Goal: Task Accomplishment & Management: Complete application form

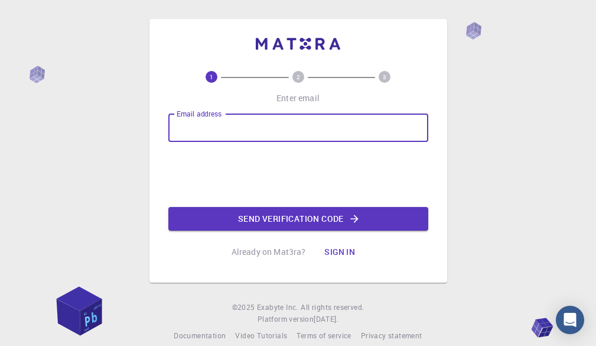
click at [343, 115] on input "Email address" at bounding box center [298, 127] width 260 height 28
type input "ra"
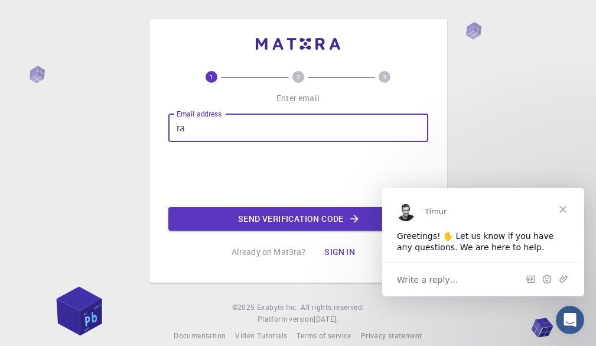
click at [565, 211] on span "Close" at bounding box center [563, 208] width 43 height 43
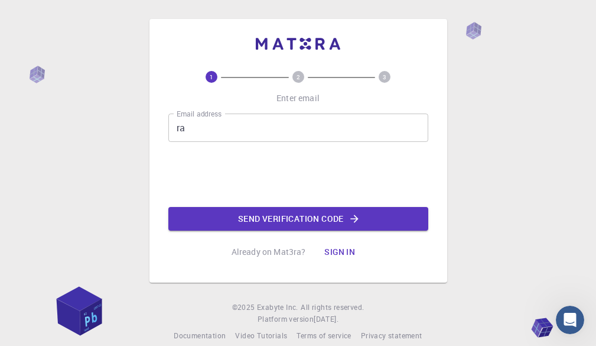
scroll to position [17, 0]
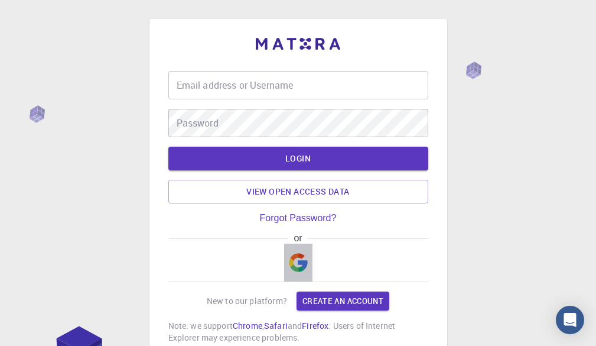
click at [301, 259] on img "button" at bounding box center [298, 262] width 19 height 19
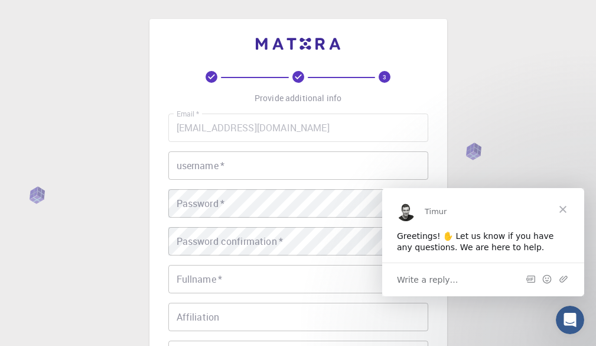
click at [566, 201] on span "Close" at bounding box center [563, 208] width 43 height 43
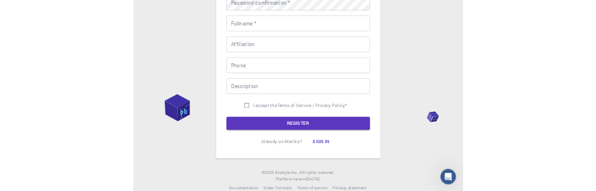
scroll to position [59, 0]
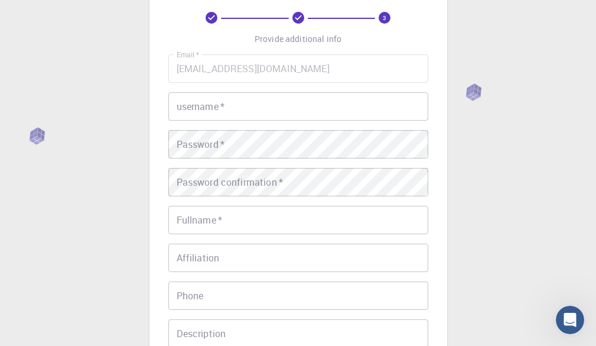
click at [314, 105] on input "username   *" at bounding box center [298, 106] width 260 height 28
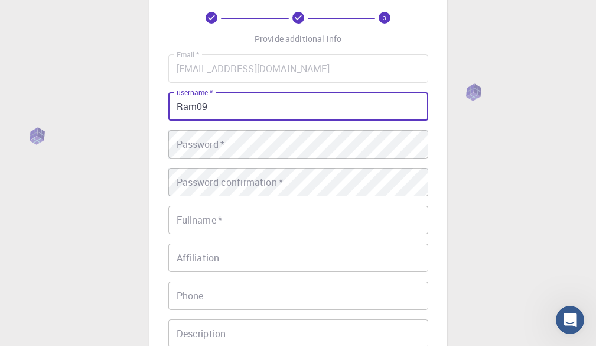
type input "Ram09"
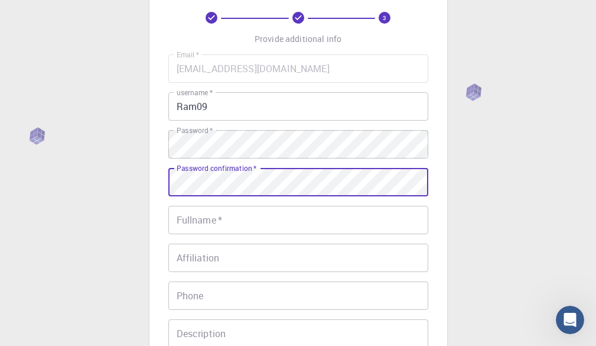
click at [341, 219] on input "Fullname   *" at bounding box center [298, 220] width 260 height 28
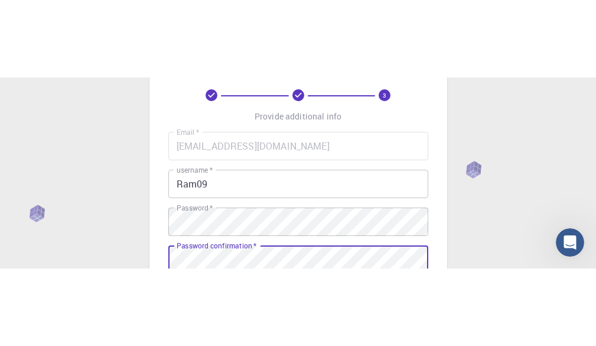
scroll to position [236, 0]
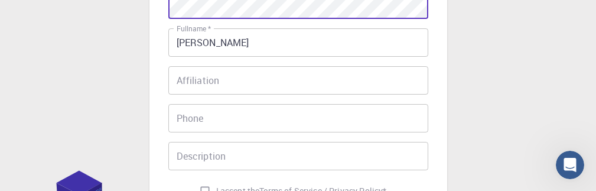
click at [270, 52] on input "Ramprakash" at bounding box center [298, 42] width 260 height 28
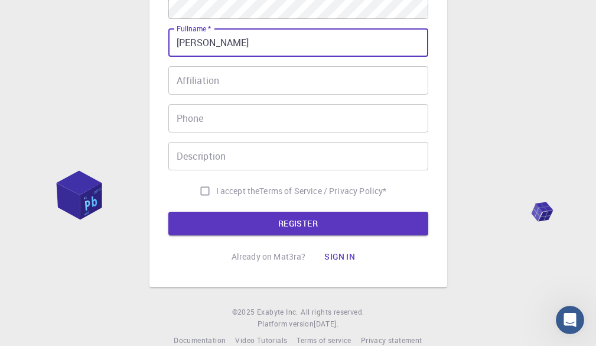
type input "[PERSON_NAME]"
click at [298, 78] on input "Affiliation" at bounding box center [298, 80] width 260 height 28
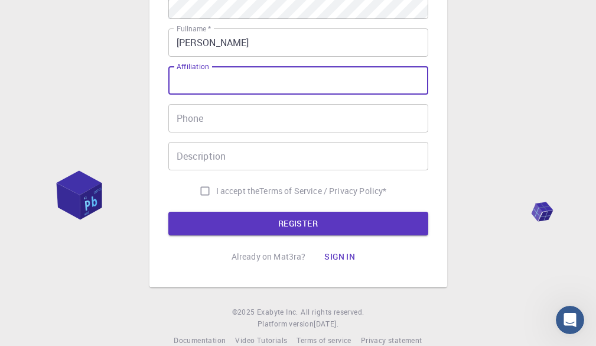
scroll to position [177, 0]
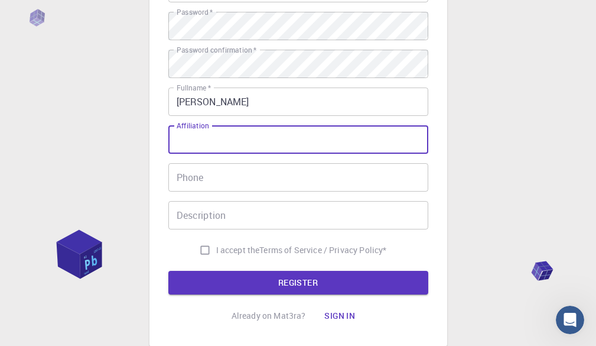
click at [276, 144] on input "Affiliation" at bounding box center [298, 139] width 260 height 28
drag, startPoint x: 197, startPoint y: 140, endPoint x: 188, endPoint y: 150, distance: 13.9
click at [188, 150] on input "sinlhe" at bounding box center [298, 139] width 260 height 28
type input "single"
click at [239, 186] on input "Phone" at bounding box center [298, 177] width 260 height 28
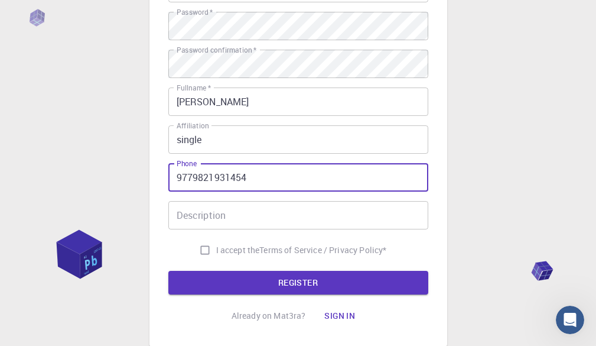
click at [174, 177] on input "9779821931454" at bounding box center [298, 177] width 260 height 28
type input "+9779821931454"
click at [242, 206] on input "Description" at bounding box center [298, 215] width 260 height 28
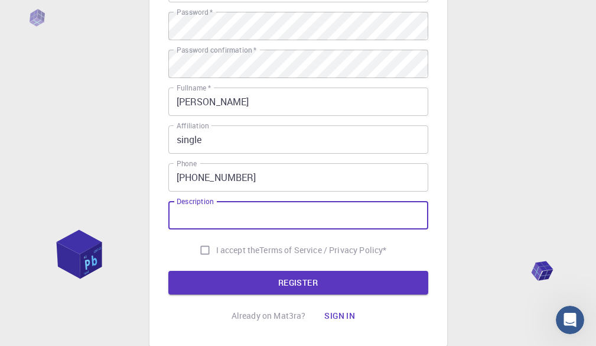
click at [241, 252] on span "I accept the" at bounding box center [238, 250] width 44 height 12
click at [216, 252] on input "I accept the Terms of Service / Privacy Policy *" at bounding box center [205, 250] width 22 height 22
checkbox input "true"
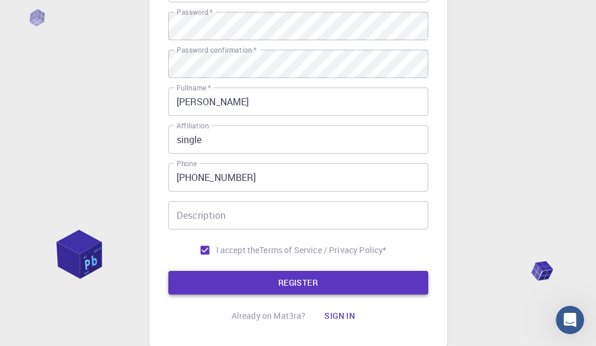
click at [268, 290] on button "REGISTER" at bounding box center [298, 283] width 260 height 24
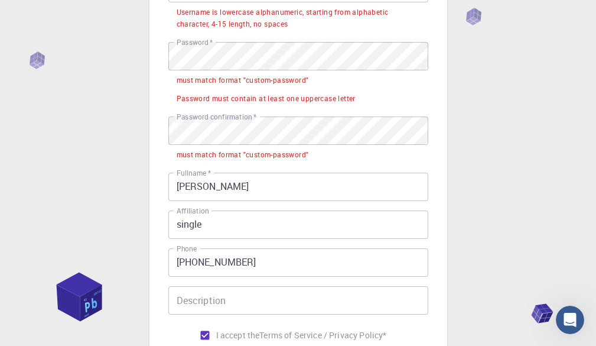
scroll to position [118, 0]
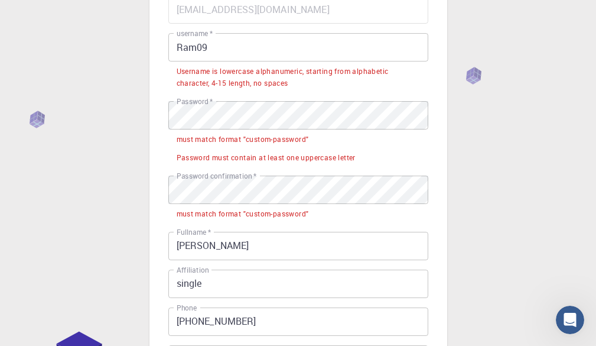
click at [195, 49] on input "Ram09" at bounding box center [298, 47] width 260 height 28
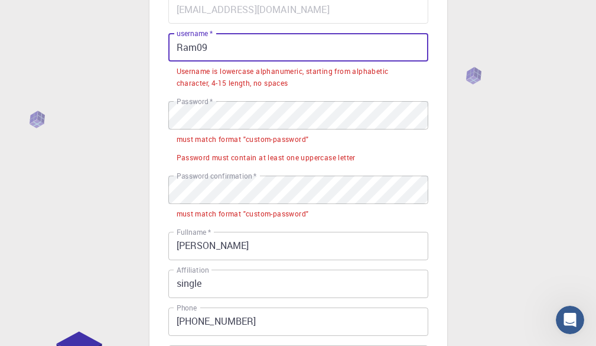
drag, startPoint x: 181, startPoint y: 44, endPoint x: 174, endPoint y: 62, distance: 19.1
click at [174, 62] on div "username   * Ram09 username   * Username is lowercase alphanumeric, starting fr…" at bounding box center [298, 62] width 260 height 59
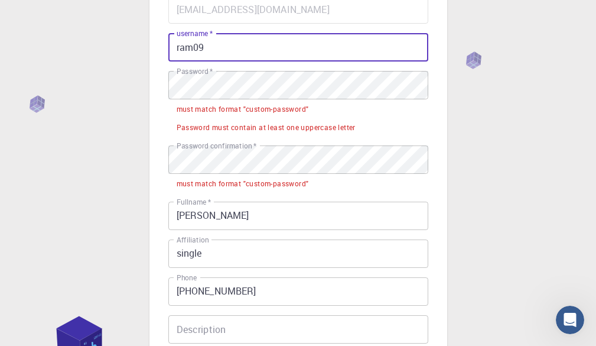
type input "ram09"
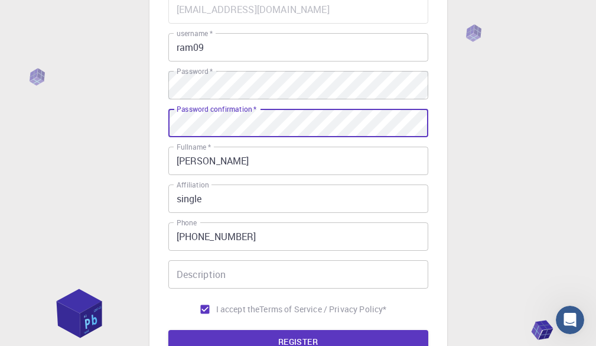
click at [304, 343] on button "REGISTER" at bounding box center [298, 342] width 260 height 24
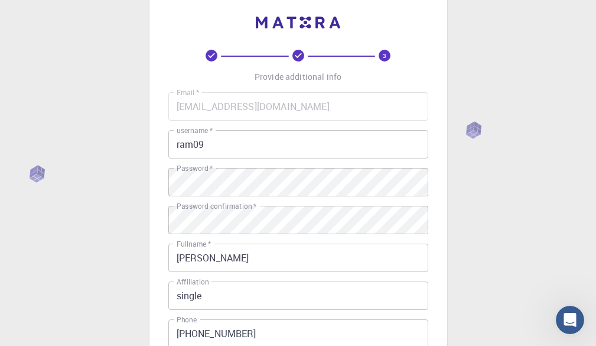
scroll to position [80, 0]
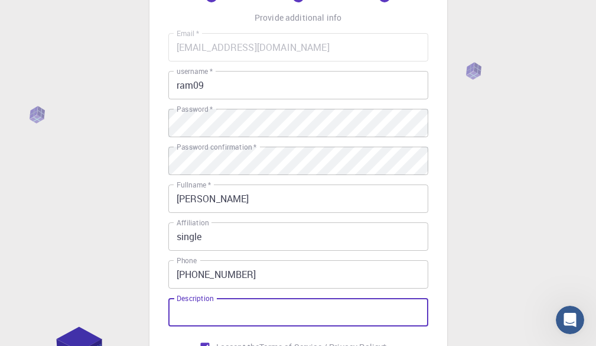
click at [222, 312] on input "Description" at bounding box center [298, 312] width 260 height 28
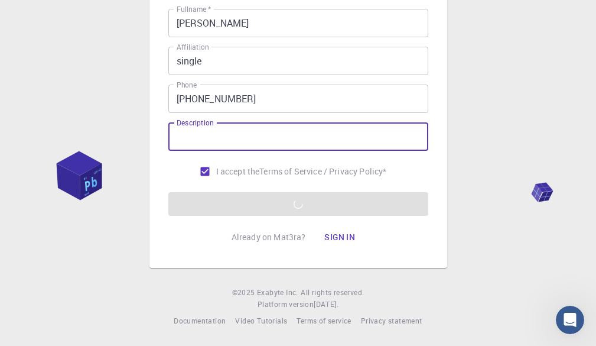
click at [307, 199] on form "Email   * ramprakashbhooj@gmail.com Email   * username   * ram09 username   * P…" at bounding box center [298, 37] width 260 height 358
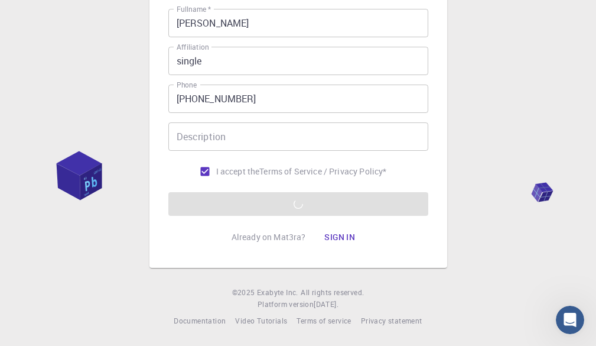
click at [326, 197] on form "Email   * ramprakashbhooj@gmail.com Email   * username   * ram09 username   * P…" at bounding box center [298, 37] width 260 height 358
click at [326, 200] on form "Email   * ramprakashbhooj@gmail.com Email   * username   * ram09 username   * P…" at bounding box center [298, 37] width 260 height 358
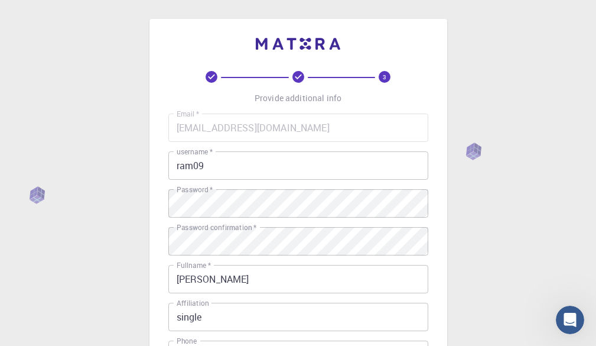
scroll to position [236, 0]
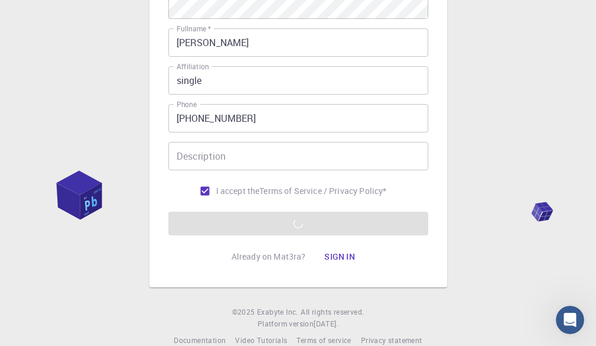
click at [342, 218] on form "Email   * ramprakashbhooj@gmail.com Email   * username   * ram09 username   * P…" at bounding box center [298, 56] width 260 height 358
click at [348, 254] on button "Sign in" at bounding box center [340, 257] width 50 height 24
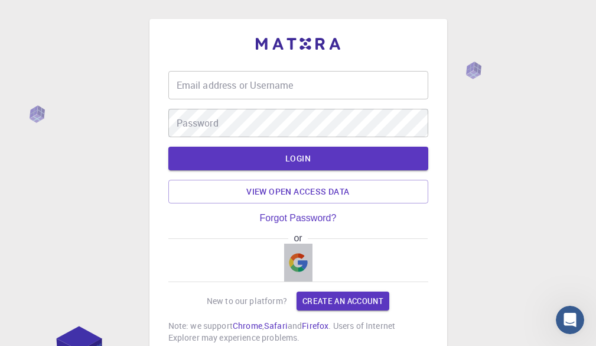
click at [302, 259] on img "button" at bounding box center [298, 262] width 19 height 19
type input "ram09"
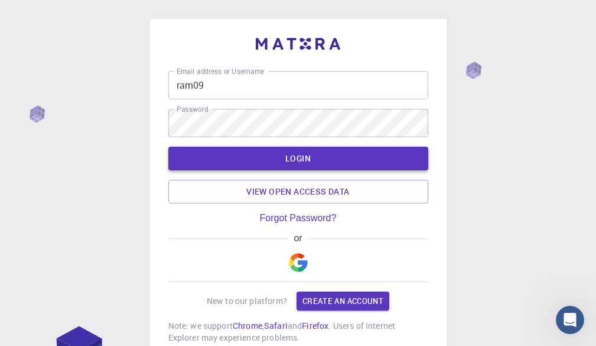
click at [324, 157] on button "LOGIN" at bounding box center [298, 159] width 260 height 24
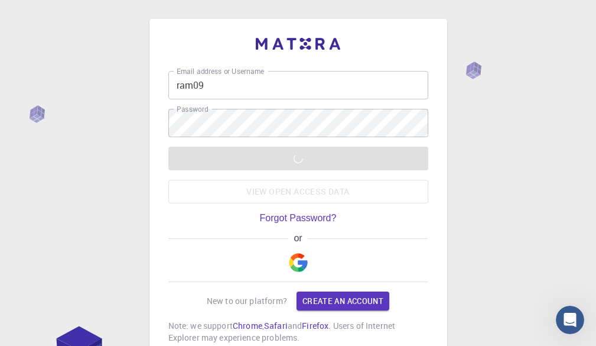
scroll to position [98, 0]
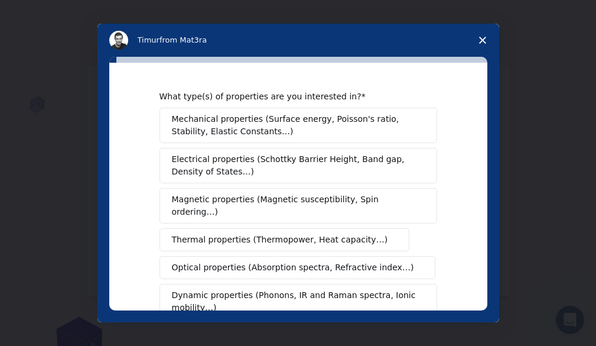
click at [482, 48] on span "Close survey" at bounding box center [482, 40] width 33 height 33
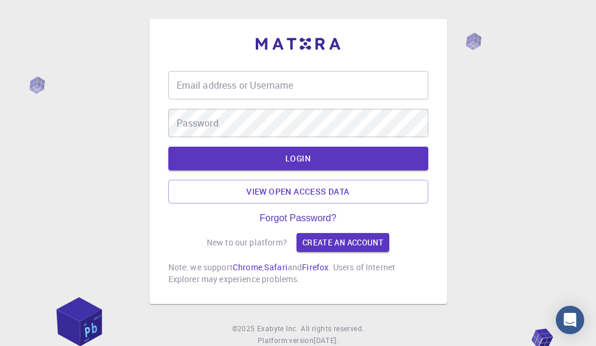
type input "ram09"
click at [325, 92] on input "ram09" at bounding box center [298, 85] width 260 height 28
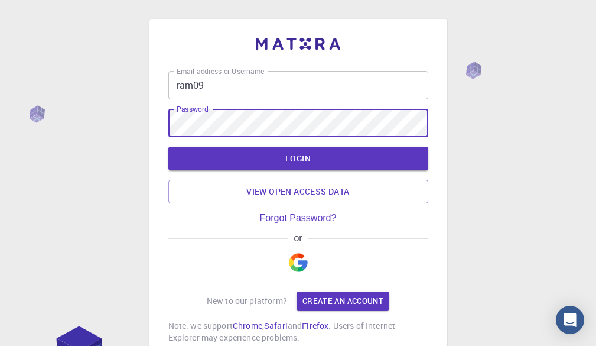
drag, startPoint x: 348, startPoint y: 153, endPoint x: 340, endPoint y: 153, distance: 7.1
click at [343, 153] on button "LOGIN" at bounding box center [298, 159] width 260 height 24
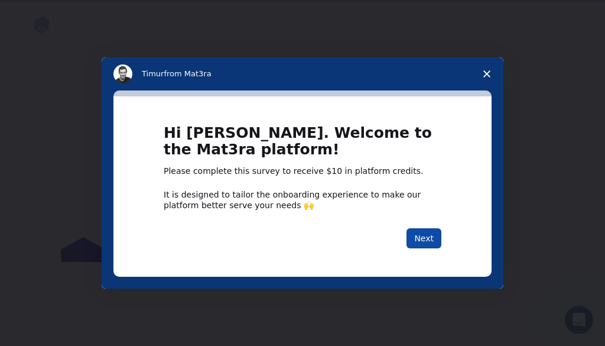
click at [425, 241] on button "Next" at bounding box center [424, 238] width 35 height 20
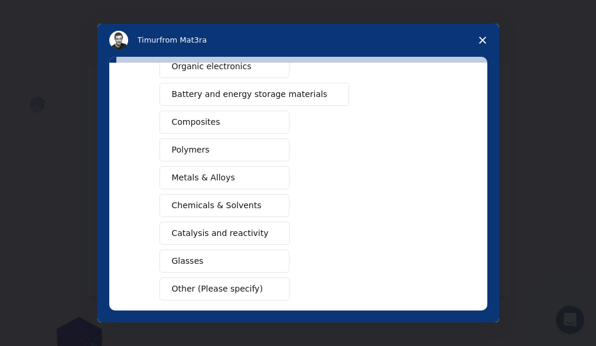
scroll to position [106, 0]
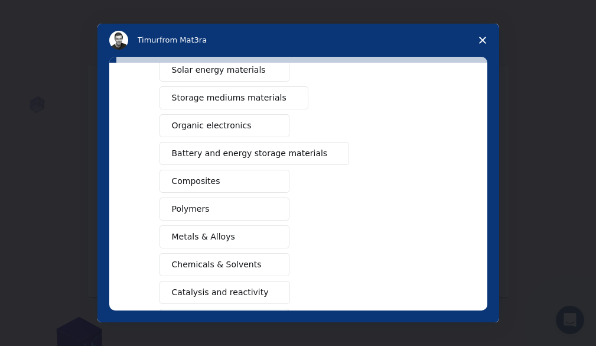
click at [263, 158] on span "Battery and energy storage materials" at bounding box center [250, 153] width 156 height 12
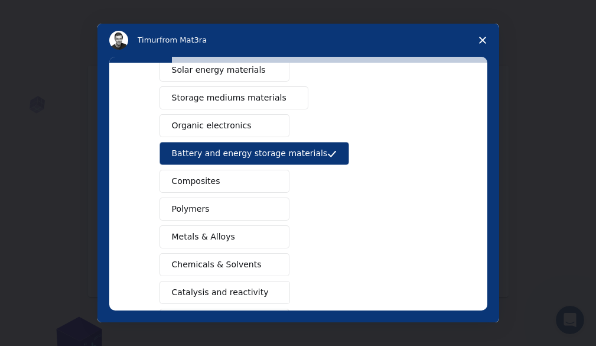
scroll to position [225, 0]
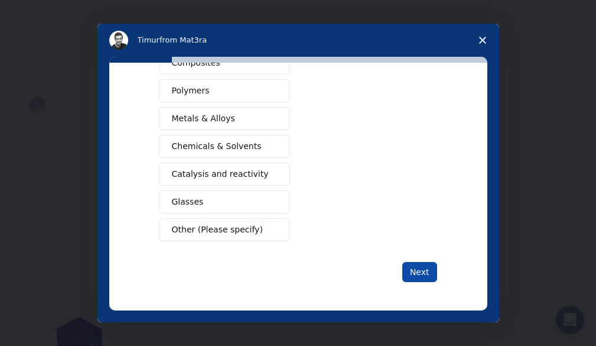
click at [413, 273] on button "Next" at bounding box center [420, 272] width 35 height 20
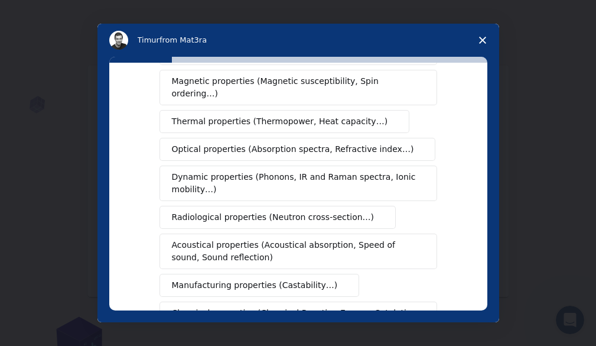
scroll to position [177, 0]
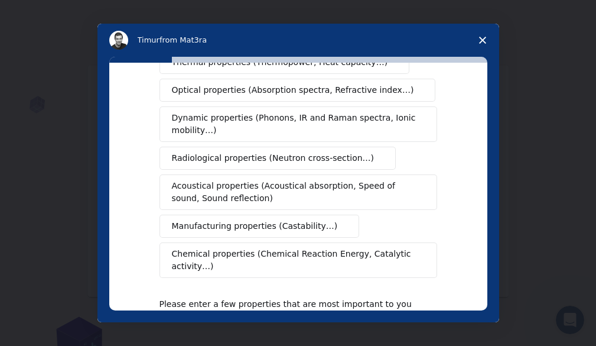
click at [303, 180] on span "Acoustical properties (Acoustical absorption, Speed of sound, Sound reflection)" at bounding box center [295, 192] width 246 height 25
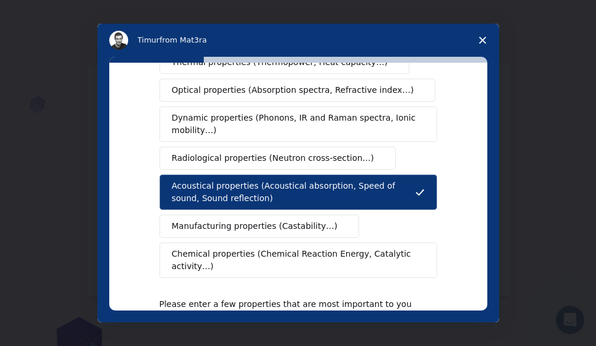
scroll to position [236, 0]
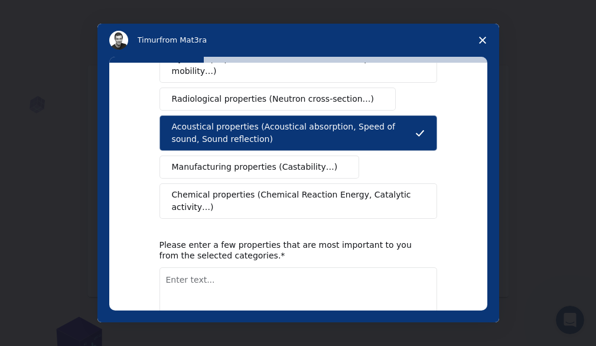
click at [286, 267] on textarea "Enter text..." at bounding box center [299, 291] width 278 height 48
type textarea "s"
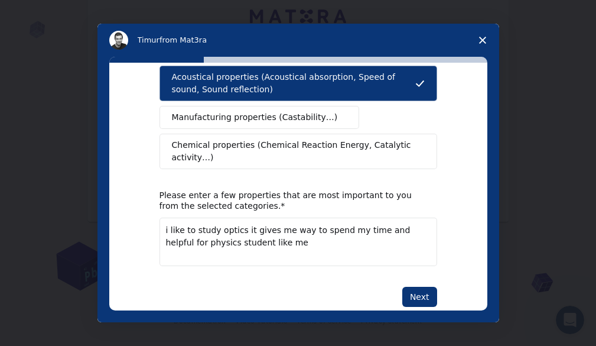
scroll to position [1, 0]
drag, startPoint x: 164, startPoint y: 205, endPoint x: 156, endPoint y: 211, distance: 10.5
click at [160, 218] on textarea "i like to study optics it gives me way to spend my time and helpful for physics…" at bounding box center [299, 242] width 278 height 48
click at [168, 218] on textarea "i like to study optics it gives me way to spend my time and helpful for physics…" at bounding box center [299, 242] width 278 height 48
drag, startPoint x: 167, startPoint y: 205, endPoint x: 158, endPoint y: 207, distance: 8.8
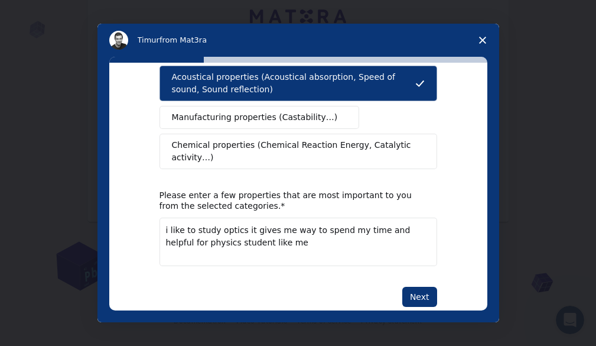
click at [160, 218] on textarea "i like to study optics it gives me way to spend my time and helpful for physics…" at bounding box center [299, 242] width 278 height 48
type textarea "I like to study optics it gives me way to spend my time and helpful for physics…"
click at [408, 287] on button "Next" at bounding box center [420, 297] width 35 height 20
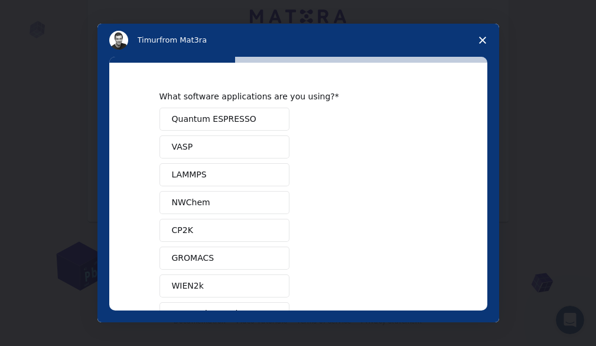
scroll to position [140, 0]
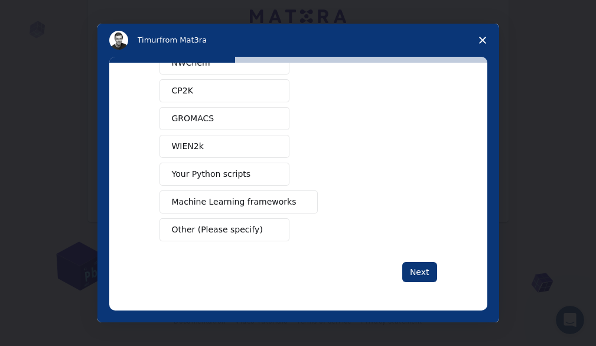
click at [231, 229] on span "Other (Please specify)" at bounding box center [217, 229] width 91 height 12
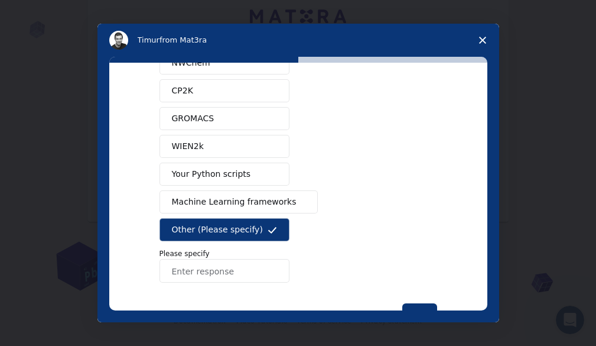
click at [231, 229] on span "Other (Please specify)" at bounding box center [217, 229] width 91 height 12
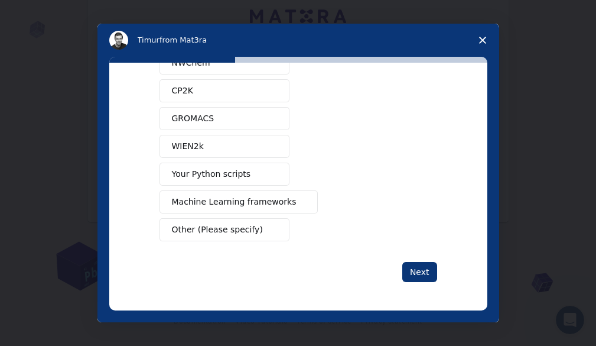
click at [229, 179] on span "Your Python scripts" at bounding box center [211, 174] width 79 height 12
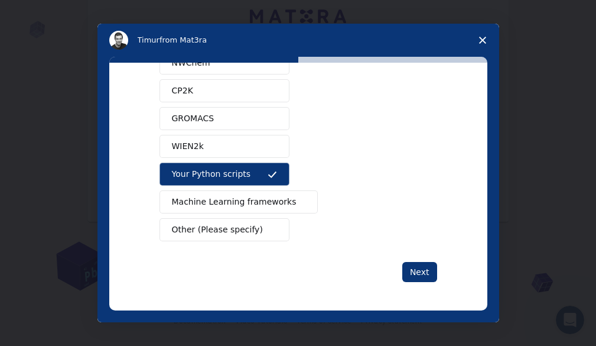
click at [247, 174] on button "Your Python scripts" at bounding box center [225, 174] width 130 height 23
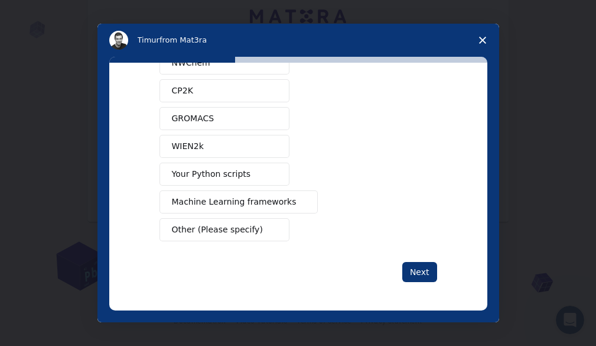
click at [239, 206] on span "Machine Learning frameworks" at bounding box center [234, 202] width 125 height 12
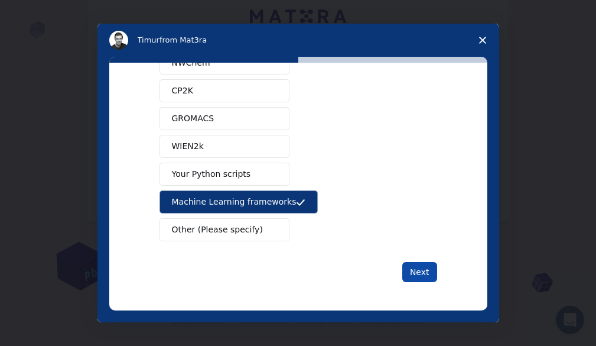
click at [416, 270] on button "Next" at bounding box center [420, 272] width 35 height 20
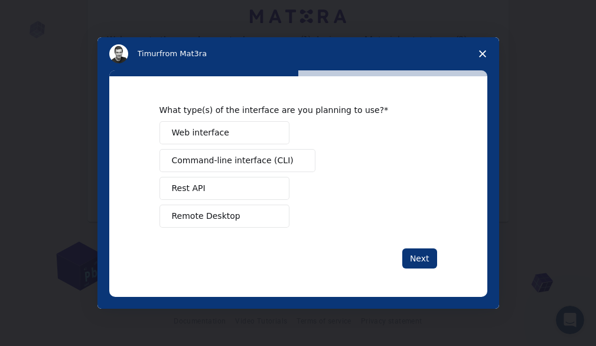
click at [229, 125] on button "Web interface" at bounding box center [225, 132] width 130 height 23
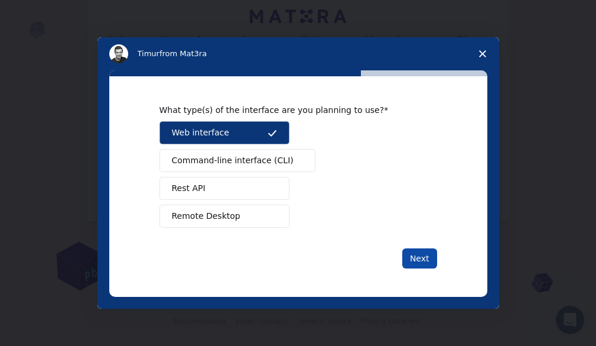
click at [425, 258] on button "Next" at bounding box center [420, 258] width 35 height 20
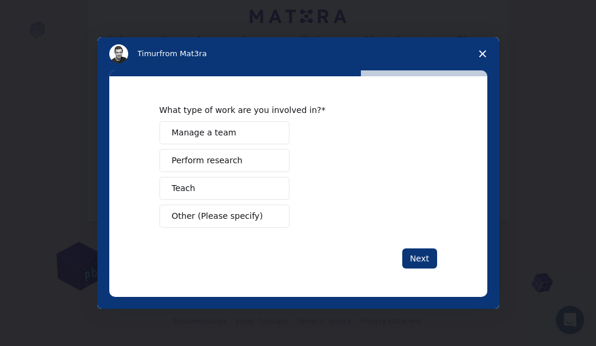
click at [235, 168] on button "Perform research" at bounding box center [225, 160] width 130 height 23
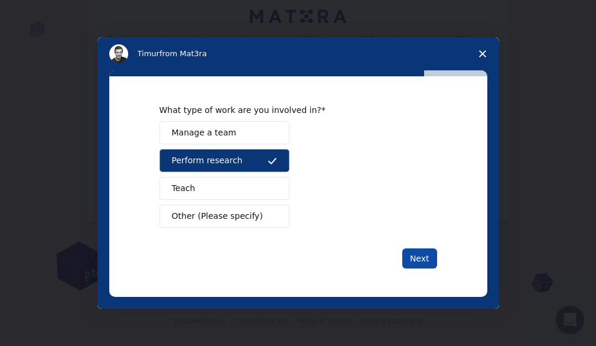
click at [424, 259] on button "Next" at bounding box center [420, 258] width 35 height 20
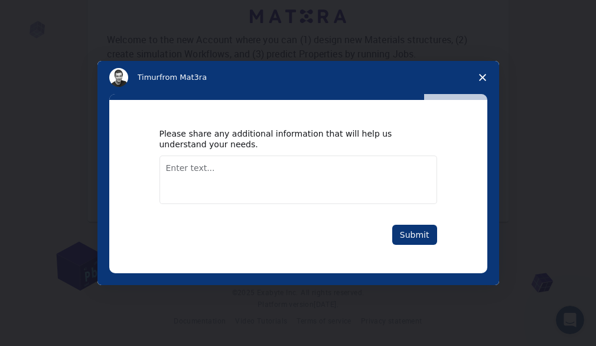
drag, startPoint x: 239, startPoint y: 150, endPoint x: 236, endPoint y: 157, distance: 8.2
click at [236, 157] on div "Please share any additional information that will help us understand your needs." at bounding box center [299, 166] width 278 height 76
click at [232, 170] on textarea "Enter text..." at bounding box center [299, 179] width 278 height 48
type textarea "i"
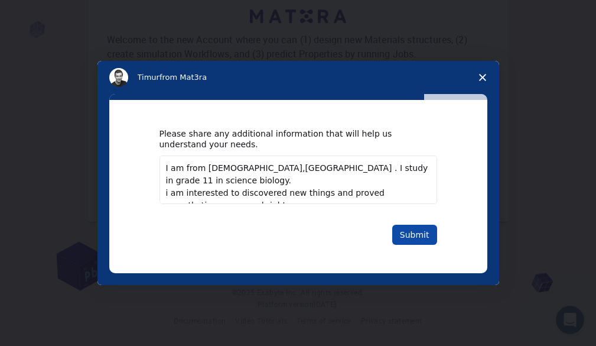
type textarea "I am from nepal,butwal . I study in grade 11 in science biology. i am intereste…"
click at [421, 238] on button "Submit" at bounding box center [415, 235] width 45 height 20
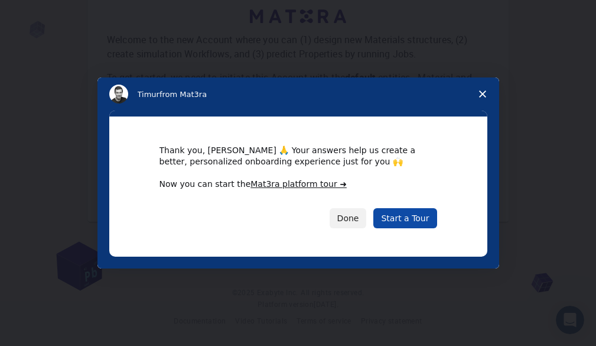
click at [406, 212] on link "Start a Tour" at bounding box center [405, 218] width 63 height 20
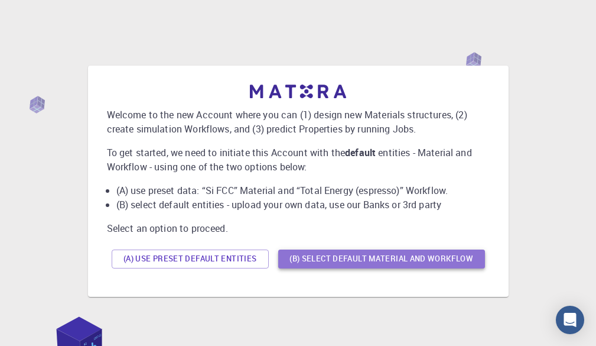
click at [382, 263] on button "(B) Select default material and workflow" at bounding box center [381, 258] width 207 height 19
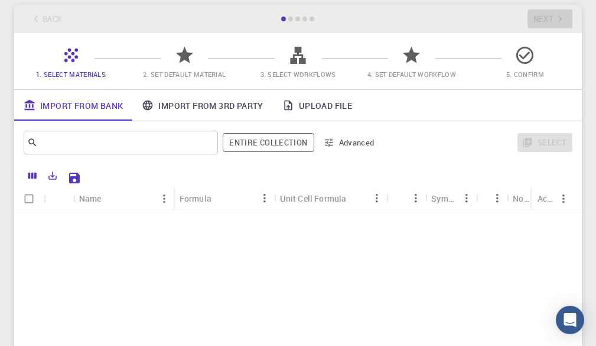
scroll to position [236, 0]
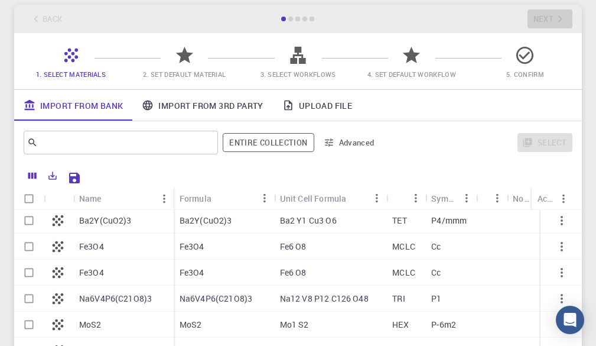
click at [25, 245] on input "Select row" at bounding box center [29, 246] width 22 height 22
checkbox input "true"
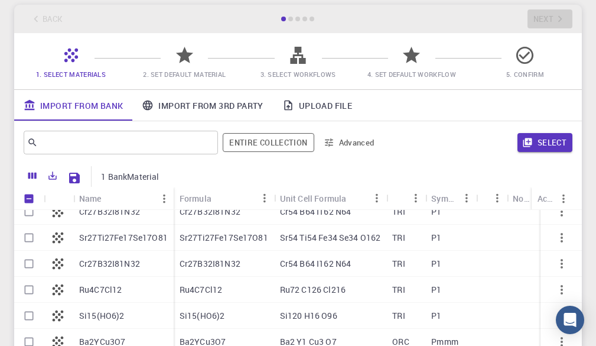
scroll to position [30, 0]
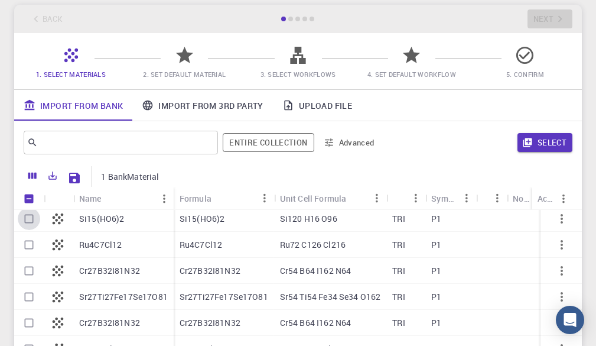
click at [24, 220] on input "Select row" at bounding box center [29, 218] width 22 height 22
checkbox input "true"
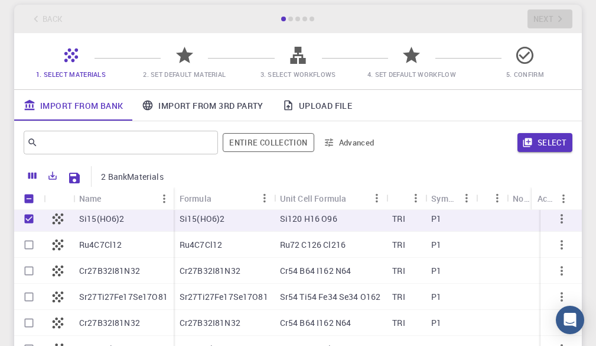
click at [545, 152] on button "Select" at bounding box center [545, 142] width 55 height 19
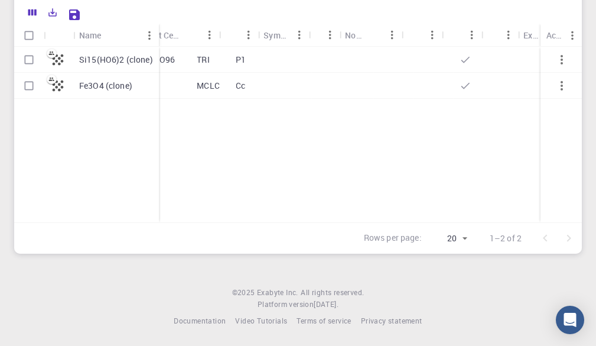
scroll to position [0, 138]
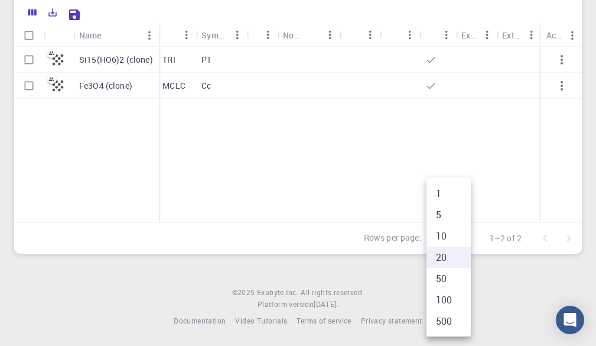
drag, startPoint x: 469, startPoint y: 231, endPoint x: 233, endPoint y: 188, distance: 240.4
click at [242, 197] on body "Initial Account Setup for Ramprakash bhuj Select Materials, Workflows and assig…" at bounding box center [298, 77] width 596 height 537
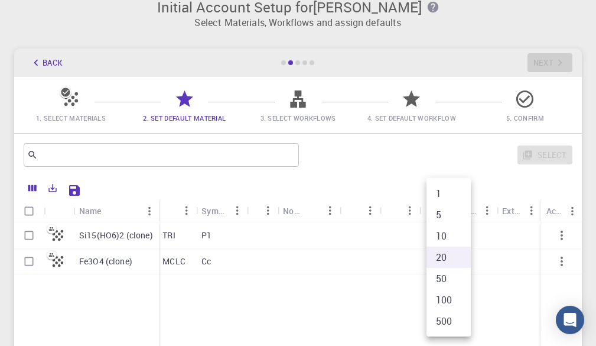
scroll to position [0, 0]
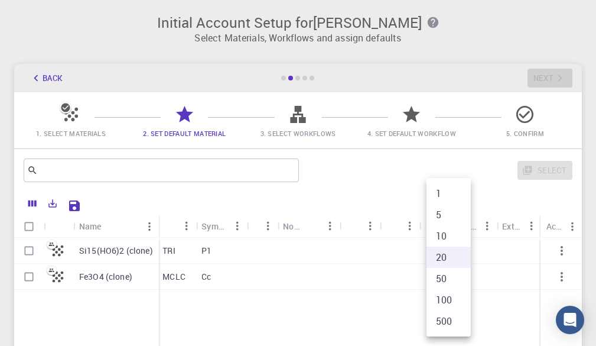
drag, startPoint x: 328, startPoint y: 130, endPoint x: 301, endPoint y: 123, distance: 28.1
click at [323, 129] on div at bounding box center [298, 173] width 596 height 346
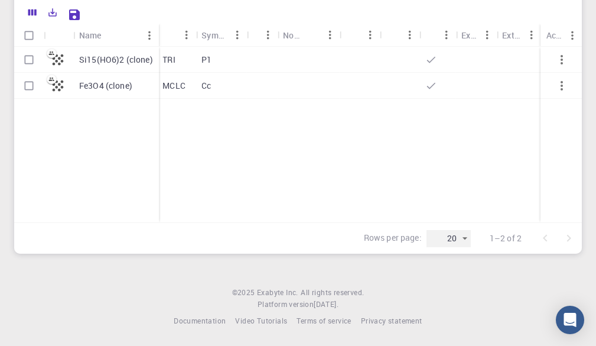
scroll to position [74, 0]
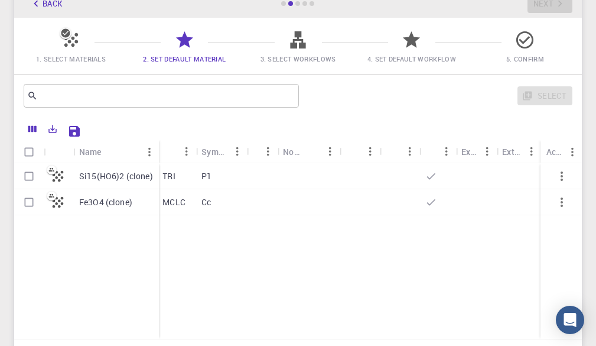
click at [296, 51] on div at bounding box center [298, 45] width 21 height 16
click at [41, 198] on div at bounding box center [29, 202] width 30 height 26
click at [28, 202] on input "Select row" at bounding box center [29, 202] width 22 height 22
checkbox input "true"
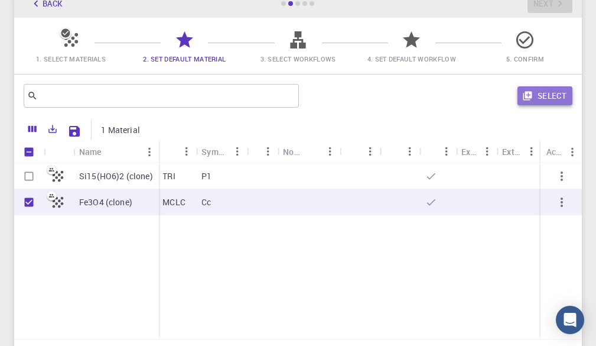
click at [553, 100] on button "Select" at bounding box center [545, 95] width 55 height 19
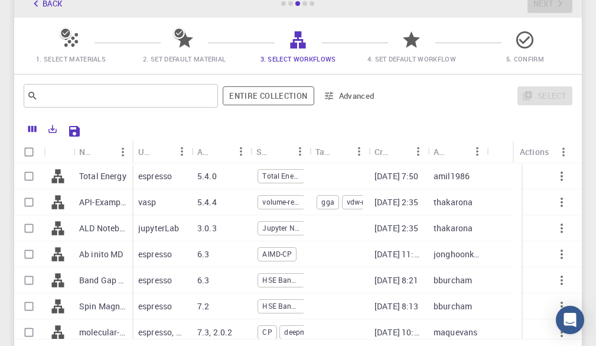
click at [33, 307] on input "Select row" at bounding box center [29, 306] width 22 height 22
checkbox input "true"
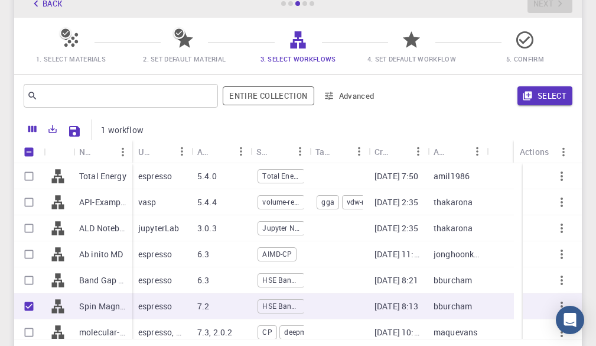
click at [22, 176] on input "Select row" at bounding box center [29, 176] width 22 height 22
checkbox input "true"
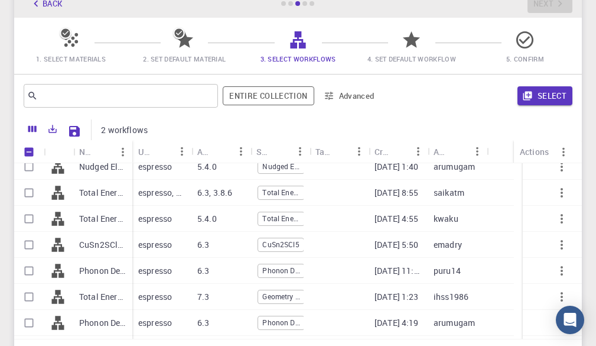
scroll to position [345, 0]
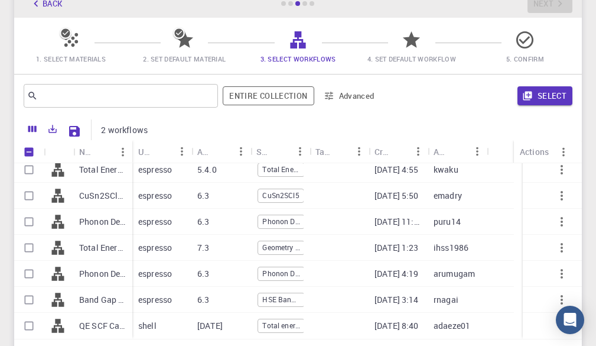
click at [112, 173] on p "Total Energy (clone)" at bounding box center [102, 170] width 47 height 12
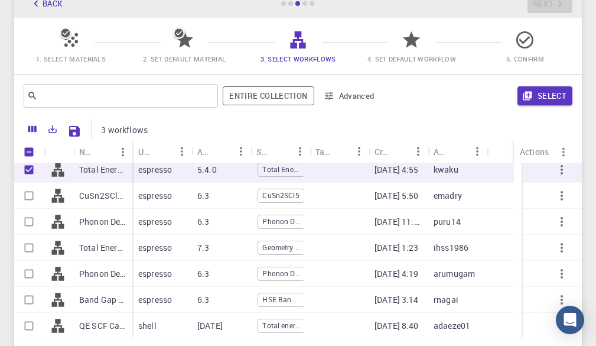
scroll to position [286, 0]
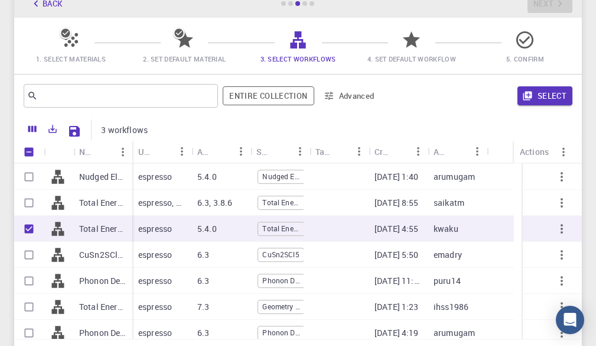
click at [75, 231] on div "Total Energy (clone)" at bounding box center [102, 229] width 59 height 26
checkbox input "false"
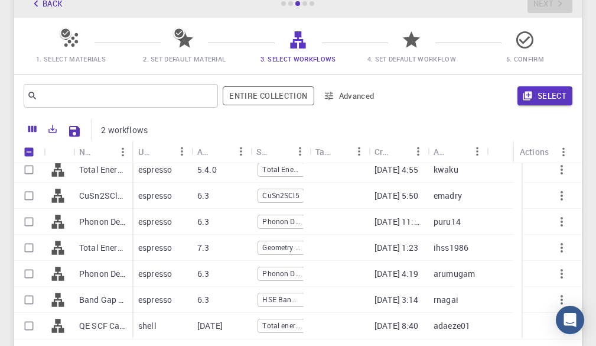
scroll to position [193, 0]
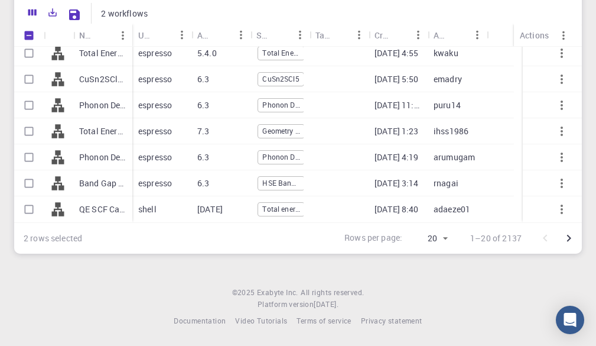
click at [41, 155] on div at bounding box center [29, 157] width 30 height 26
click at [26, 160] on input "Select row" at bounding box center [29, 157] width 22 height 22
checkbox input "true"
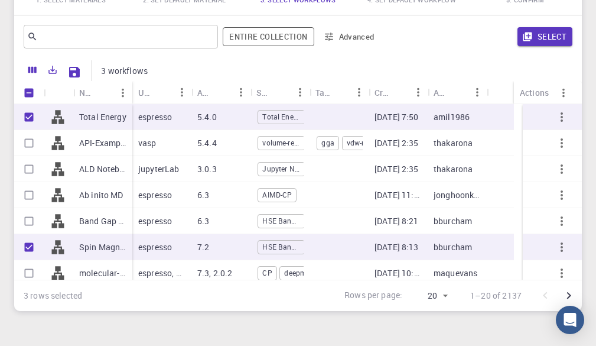
scroll to position [74, 0]
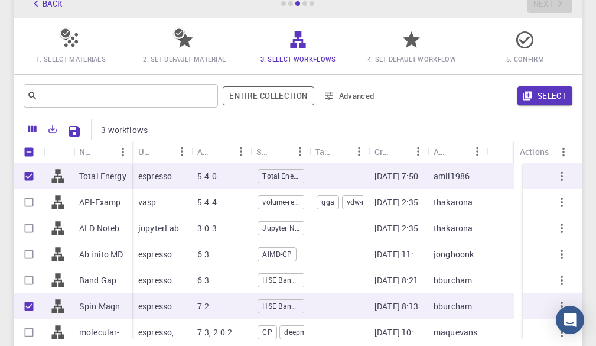
click at [38, 209] on input "Select row" at bounding box center [29, 202] width 22 height 22
checkbox input "true"
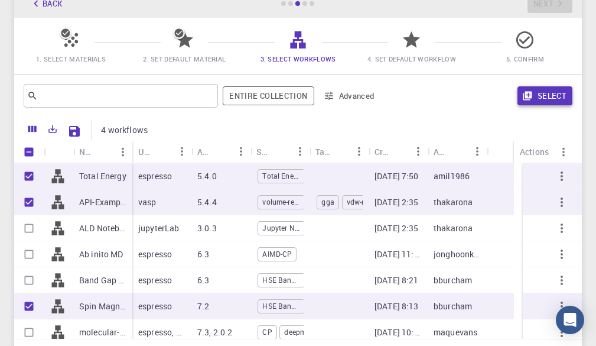
click at [566, 94] on button "Select" at bounding box center [545, 95] width 55 height 19
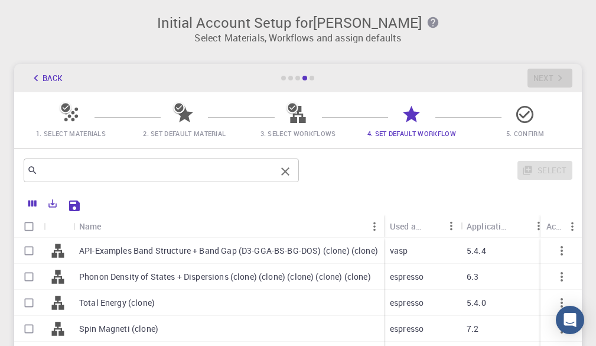
scroll to position [118, 0]
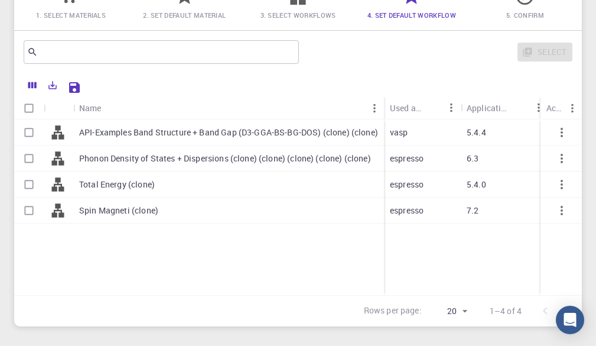
click at [28, 187] on input "Select row" at bounding box center [29, 184] width 22 height 22
checkbox input "true"
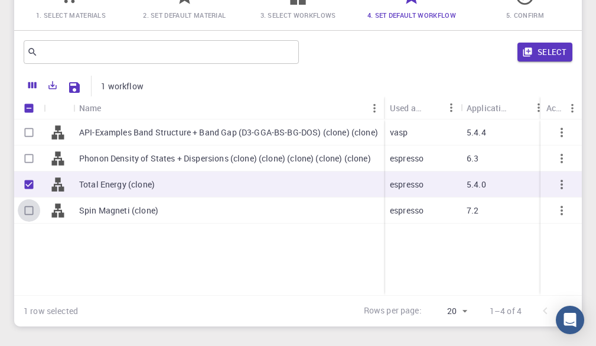
click at [34, 212] on input "Select row" at bounding box center [29, 210] width 22 height 22
checkbox input "true"
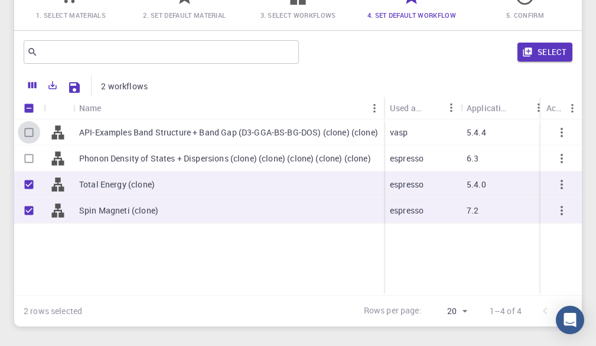
click at [36, 137] on input "Select row" at bounding box center [29, 132] width 22 height 22
checkbox input "true"
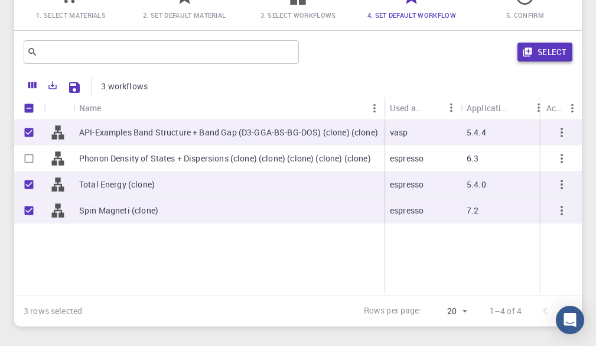
click at [527, 54] on icon "button" at bounding box center [527, 52] width 9 height 9
checkbox input "false"
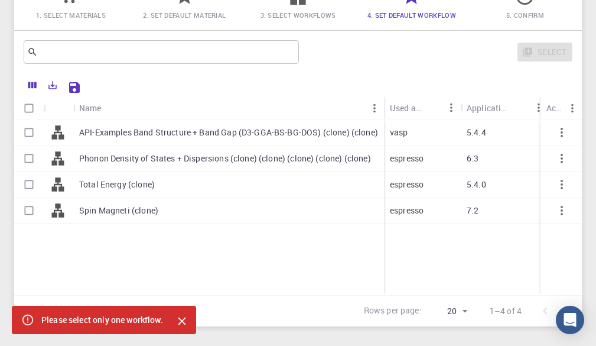
click at [38, 211] on input "Select row" at bounding box center [29, 210] width 22 height 22
checkbox input "true"
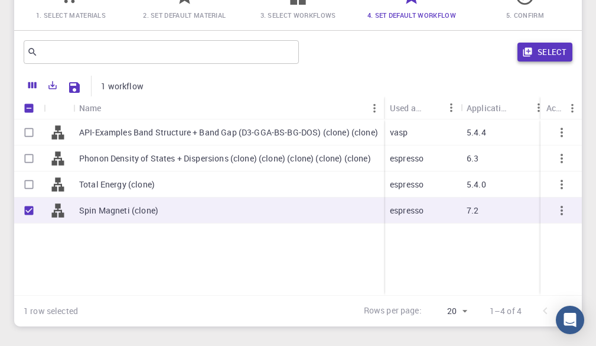
click at [551, 60] on button "Select" at bounding box center [545, 52] width 55 height 19
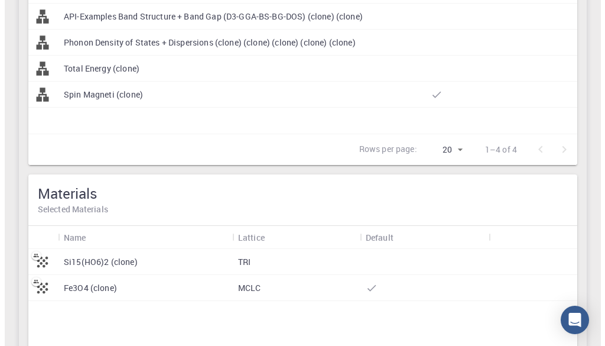
scroll to position [0, 0]
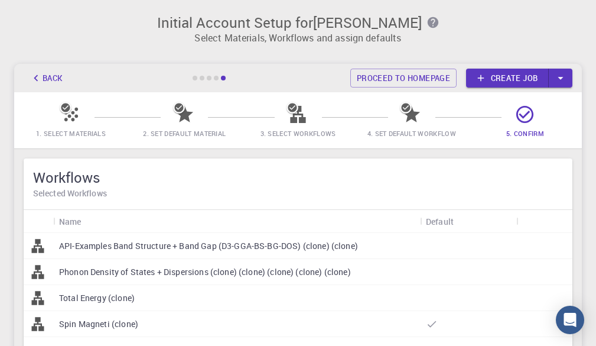
click at [520, 79] on link "Create job" at bounding box center [507, 78] width 83 height 19
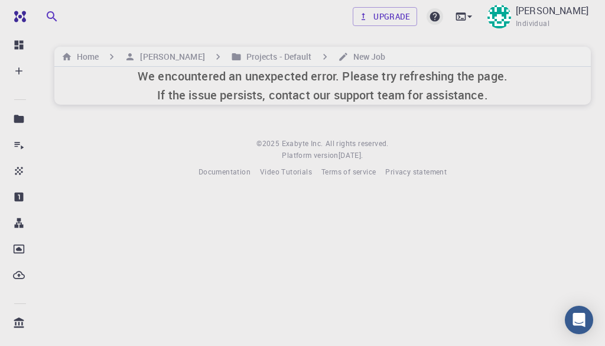
click at [433, 17] on icon at bounding box center [435, 17] width 10 height 10
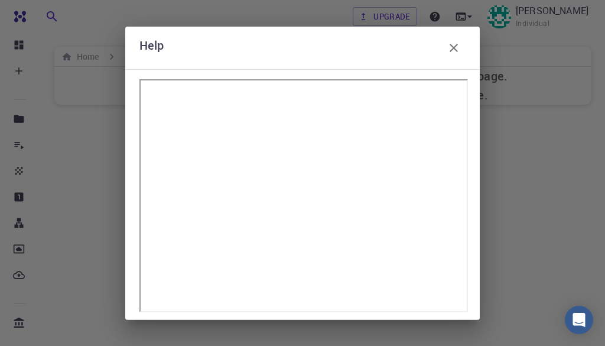
drag, startPoint x: 456, startPoint y: 54, endPoint x: 437, endPoint y: 60, distance: 19.3
click at [456, 54] on icon "button" at bounding box center [454, 48] width 14 height 14
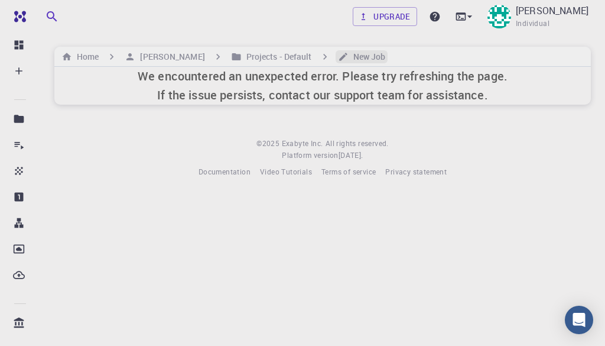
drag, startPoint x: 380, startPoint y: 59, endPoint x: 374, endPoint y: 61, distance: 6.4
click at [377, 60] on h6 "New Job" at bounding box center [367, 56] width 37 height 13
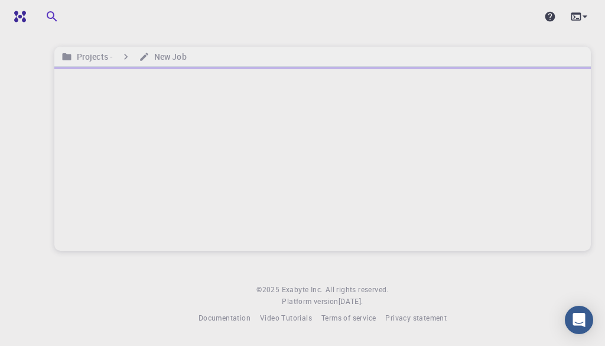
click at [447, 164] on div at bounding box center [322, 159] width 537 height 184
click at [390, 109] on div at bounding box center [322, 159] width 537 height 184
click at [257, 106] on div at bounding box center [322, 159] width 537 height 184
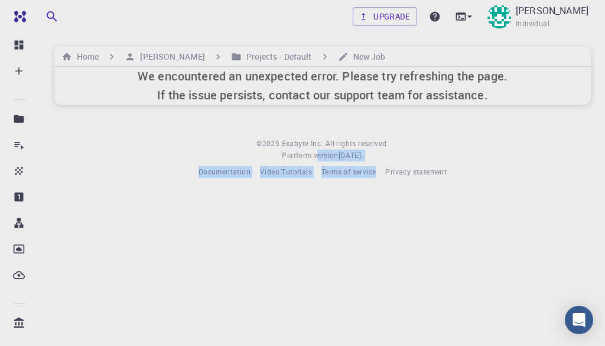
drag, startPoint x: 313, startPoint y: 157, endPoint x: 378, endPoint y: 326, distance: 181.1
click at [378, 326] on body "Free Dashboard Create New Job New Material Create Material Upload File Import f…" at bounding box center [302, 173] width 605 height 346
click at [432, 14] on icon at bounding box center [435, 17] width 10 height 10
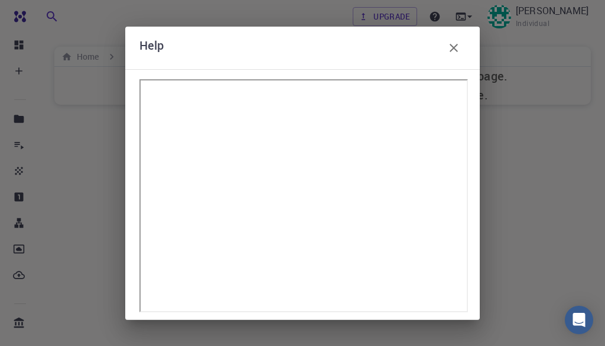
click at [457, 49] on icon "button" at bounding box center [454, 48] width 14 height 14
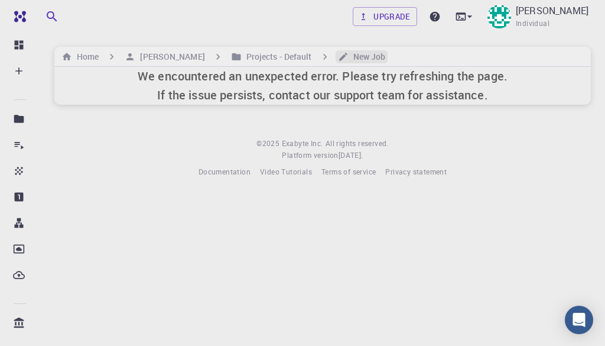
click at [367, 57] on h6 "New Job" at bounding box center [367, 56] width 37 height 13
click at [316, 57] on ol "Home [PERSON_NAME] Projects - Default New Job" at bounding box center [223, 56] width 329 height 13
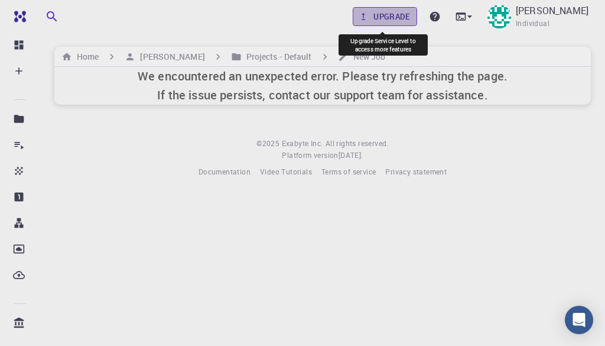
click at [372, 10] on link "Upgrade" at bounding box center [385, 16] width 64 height 19
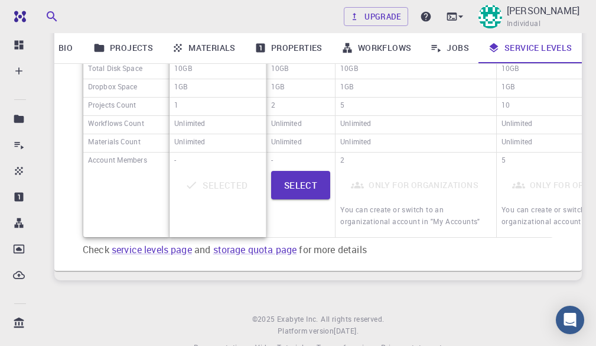
scroll to position [443, 0]
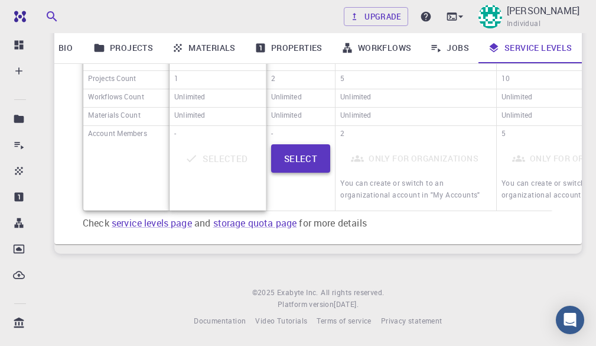
click at [312, 158] on button "Select" at bounding box center [301, 158] width 60 height 28
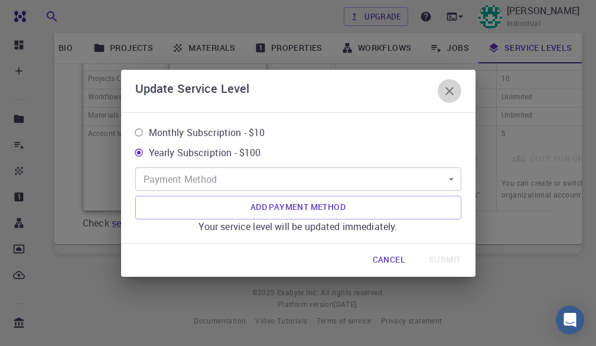
click at [459, 85] on button "button" at bounding box center [450, 91] width 24 height 24
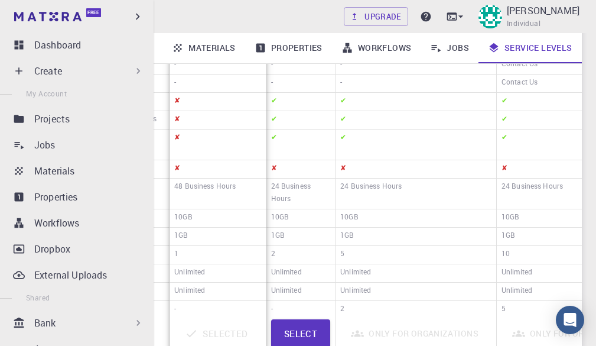
scroll to position [88, 0]
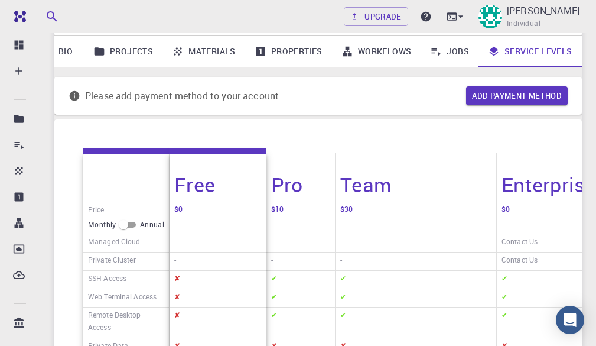
click at [458, 57] on link "Jobs" at bounding box center [450, 51] width 58 height 31
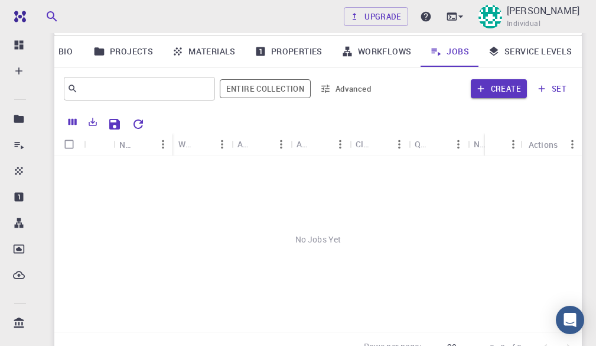
click at [509, 48] on link "Service Levels" at bounding box center [530, 51] width 103 height 31
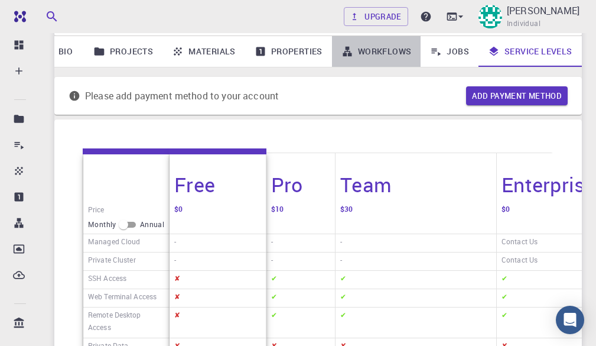
click at [372, 59] on link "Workflows" at bounding box center [376, 51] width 89 height 31
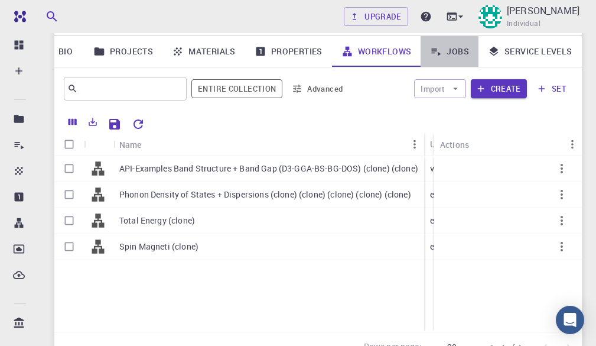
click at [439, 55] on icon at bounding box center [436, 52] width 9 height 8
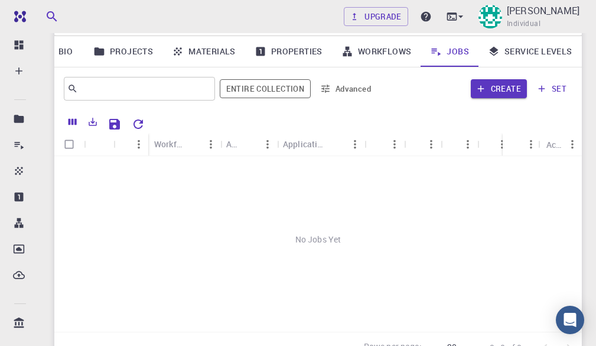
click at [557, 87] on button "set" at bounding box center [552, 88] width 41 height 19
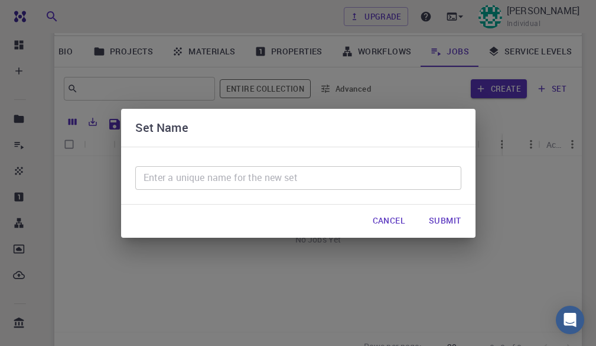
click at [404, 220] on button "Cancel" at bounding box center [389, 221] width 51 height 24
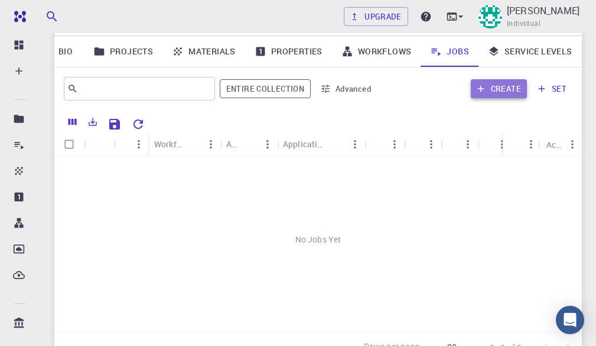
click at [506, 87] on button "Create" at bounding box center [499, 88] width 56 height 19
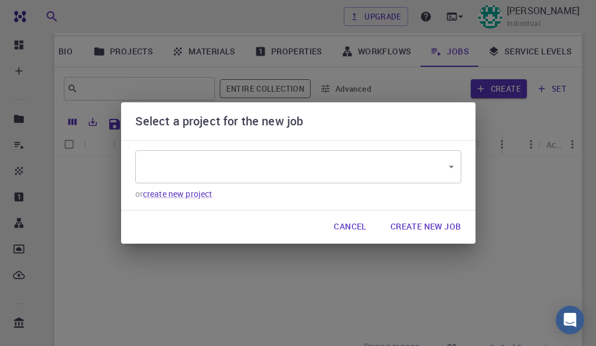
type input "iQuwxakdbDdAdBZnC"
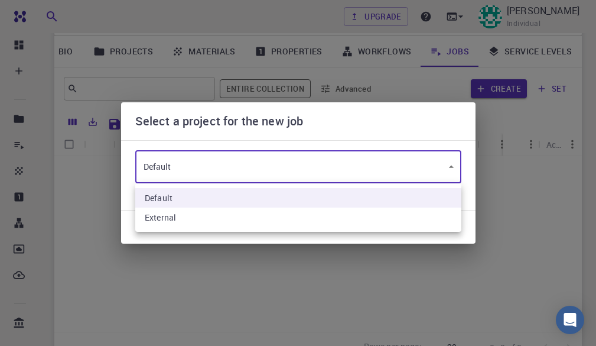
click at [366, 165] on body "Free Dashboard Create New Job New Material Create Material Upload File Import f…" at bounding box center [298, 183] width 596 height 543
click at [377, 197] on li "Default" at bounding box center [298, 198] width 326 height 20
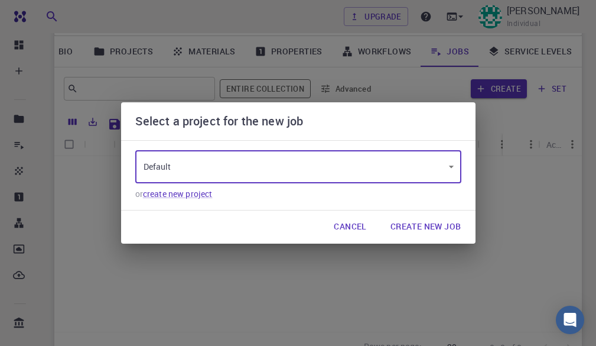
click at [442, 226] on button "Create New Job" at bounding box center [426, 227] width 90 height 24
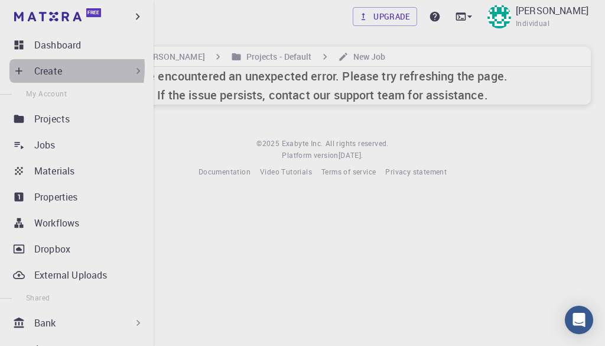
click at [29, 67] on div "Create" at bounding box center [79, 71] width 140 height 24
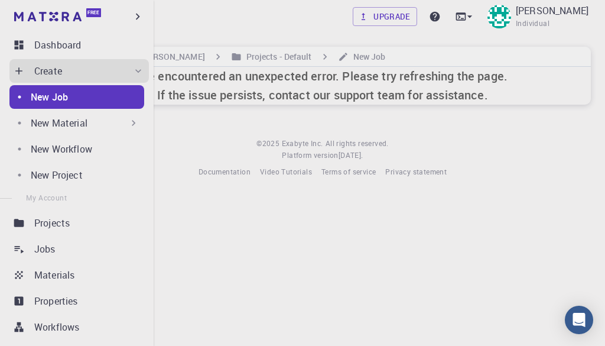
click at [67, 105] on link "New Job" at bounding box center [76, 97] width 135 height 24
click at [61, 91] on p "New Job" at bounding box center [49, 97] width 37 height 14
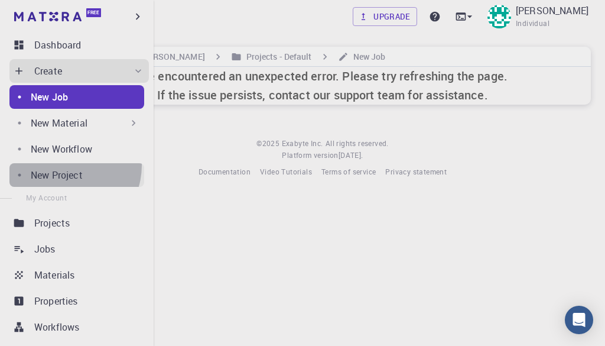
click at [67, 166] on link "New Project" at bounding box center [76, 175] width 135 height 24
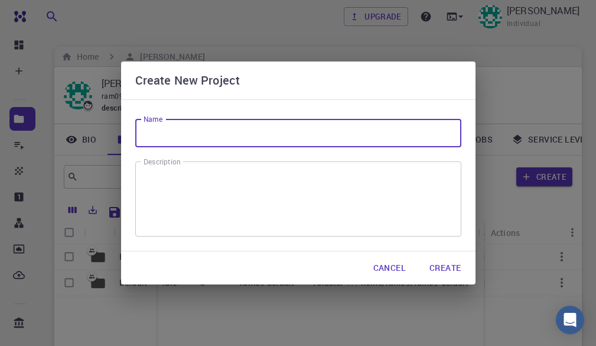
click at [192, 125] on input "Name" at bounding box center [298, 133] width 326 height 28
drag, startPoint x: 399, startPoint y: 269, endPoint x: 232, endPoint y: 163, distance: 197.8
click at [398, 269] on button "Cancel" at bounding box center [389, 268] width 51 height 24
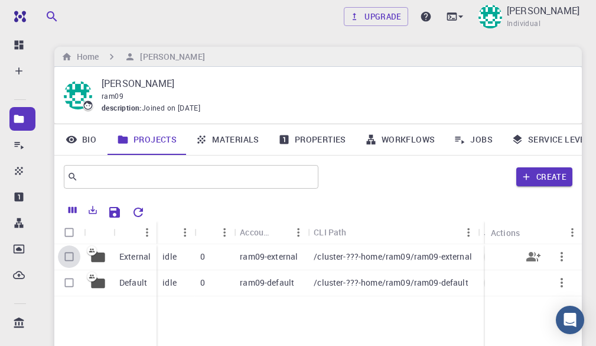
click at [71, 262] on input "Select row" at bounding box center [69, 256] width 22 height 22
checkbox input "true"
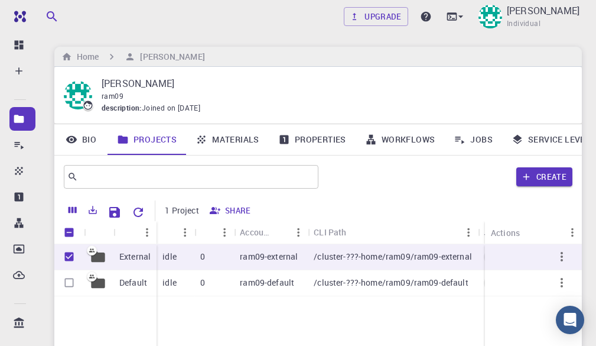
click at [240, 208] on button "Share" at bounding box center [231, 210] width 50 height 19
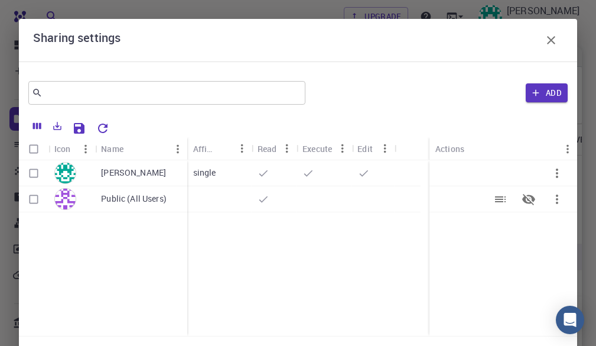
click at [35, 196] on input "Select row" at bounding box center [33, 199] width 22 height 22
checkbox input "true"
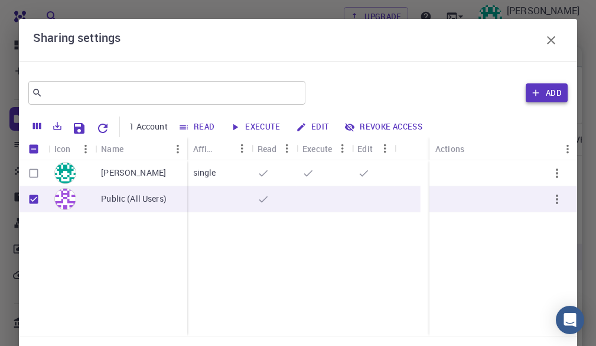
click at [544, 99] on button "Add" at bounding box center [547, 92] width 42 height 19
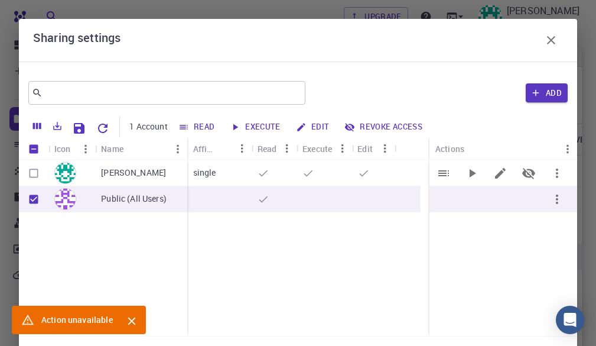
click at [82, 173] on div at bounding box center [71, 173] width 47 height 26
click at [44, 175] on input "Select row" at bounding box center [33, 173] width 22 height 22
checkbox input "true"
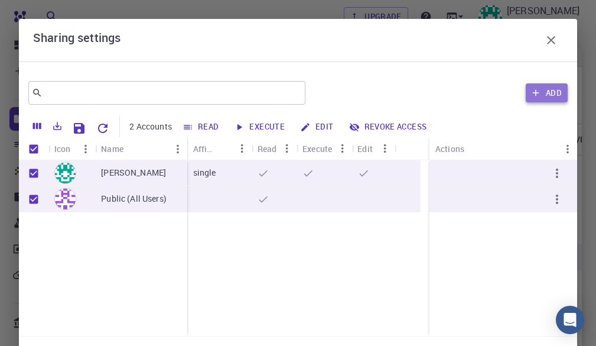
click at [531, 89] on icon "button" at bounding box center [536, 92] width 11 height 11
click at [544, 43] on icon "button" at bounding box center [551, 40] width 14 height 14
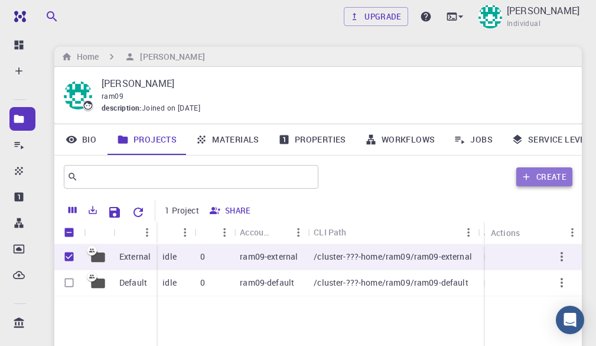
click at [531, 180] on icon "button" at bounding box center [526, 176] width 11 height 11
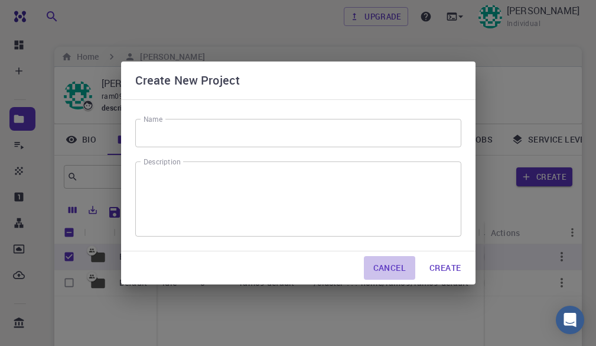
click at [401, 278] on button "Cancel" at bounding box center [389, 268] width 51 height 24
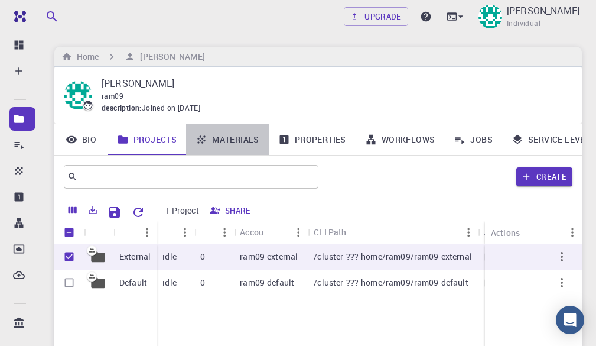
click at [238, 143] on link "Materials" at bounding box center [227, 139] width 83 height 31
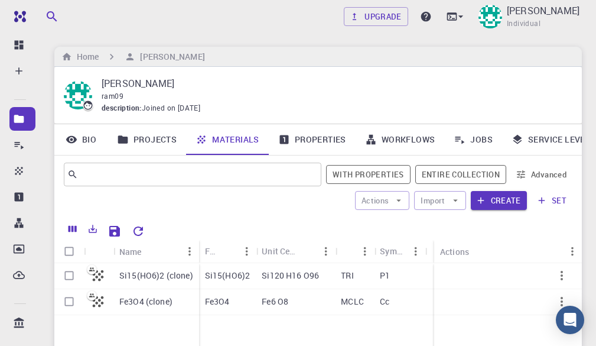
scroll to position [59, 0]
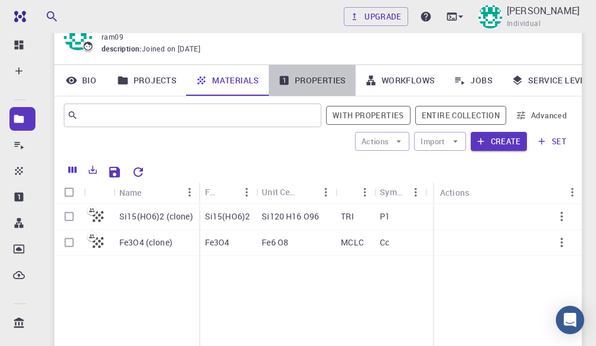
click at [330, 87] on link "Properties" at bounding box center [312, 80] width 87 height 31
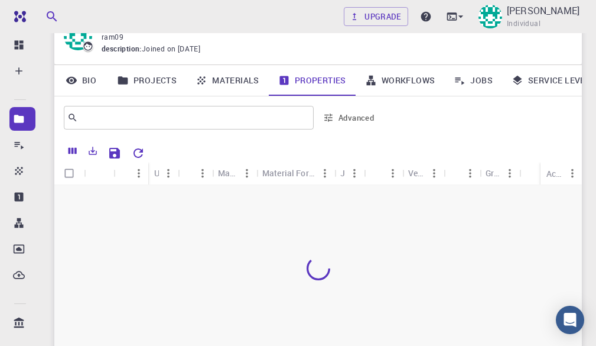
click at [410, 90] on link "Workflows" at bounding box center [400, 80] width 89 height 31
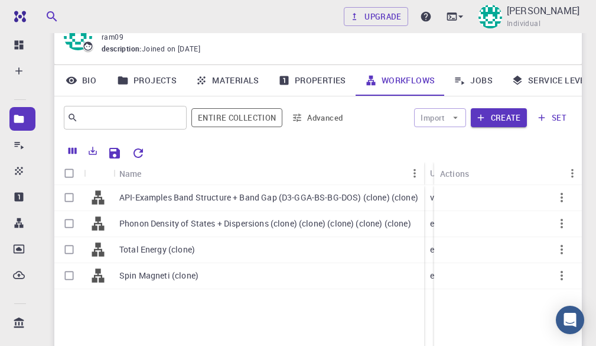
click at [192, 291] on div "API-Examples Band Structure + Band Gap (D3-GGA-BS-BG-DOS) (clone) (clone) Phono…" at bounding box center [239, 273] width 370 height 176
click at [70, 278] on input "Select row" at bounding box center [69, 275] width 22 height 22
checkbox input "true"
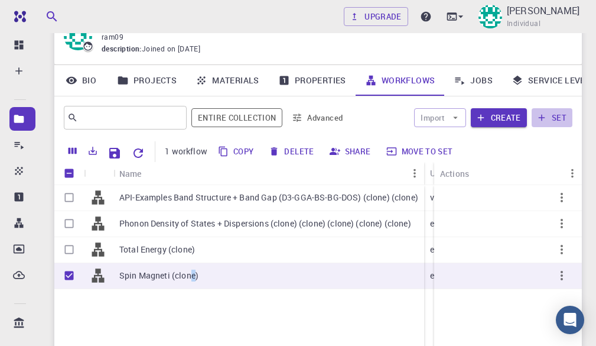
click at [549, 117] on button "set" at bounding box center [552, 117] width 41 height 19
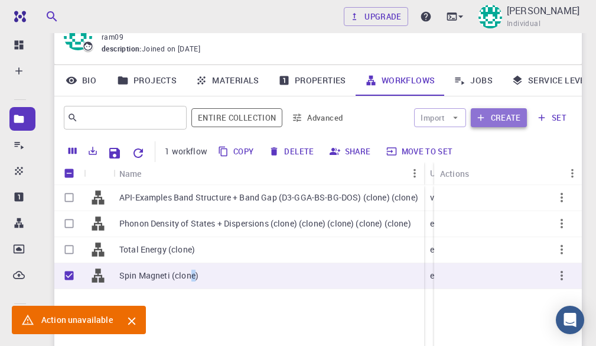
click at [488, 122] on button "Create" at bounding box center [499, 117] width 56 height 19
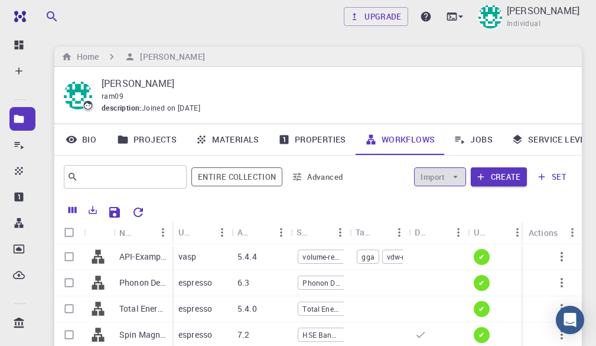
click at [445, 186] on button "Import" at bounding box center [439, 176] width 51 height 19
click at [445, 180] on button "Import" at bounding box center [439, 176] width 51 height 19
click at [516, 167] on button "Create" at bounding box center [499, 176] width 56 height 19
